Goal: Navigation & Orientation: Find specific page/section

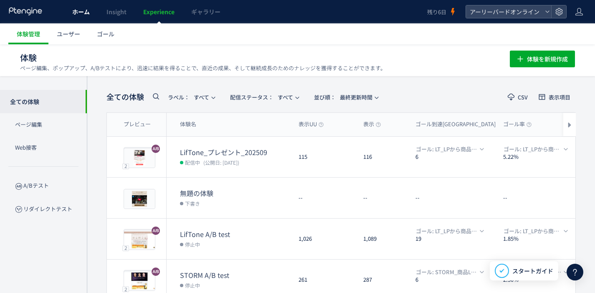
click at [85, 15] on span "ホーム" at bounding box center [81, 12] width 18 height 8
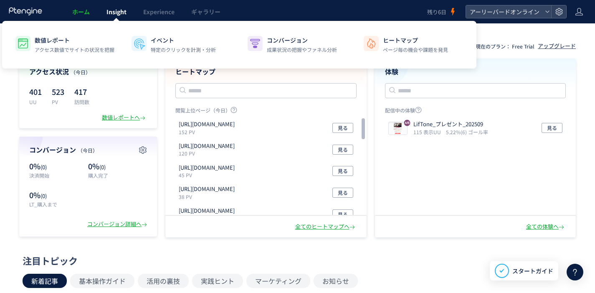
click at [119, 15] on span "Insight" at bounding box center [117, 12] width 20 height 8
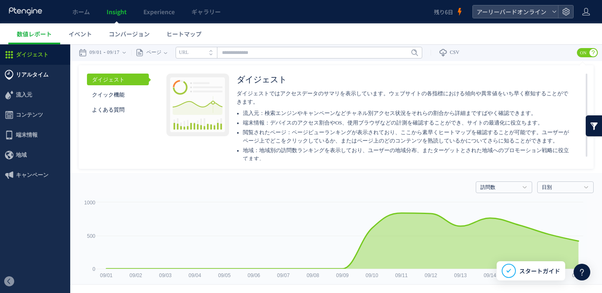
click at [42, 75] on span "リアルタイム" at bounding box center [32, 75] width 33 height 20
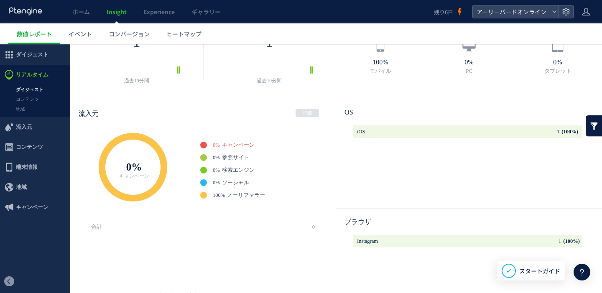
scroll to position [39, 0]
